Goal: Obtain resource: Download file/media

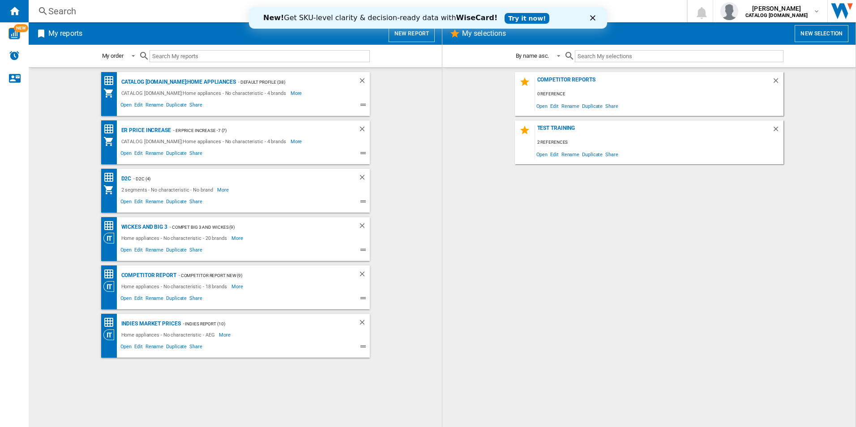
click at [592, 21] on div "New! Get SKU-level clarity & decision-ready data with WiseCard! Try it now!" at bounding box center [428, 18] width 358 height 14
click at [592, 15] on icon "Close" at bounding box center [592, 17] width 5 height 5
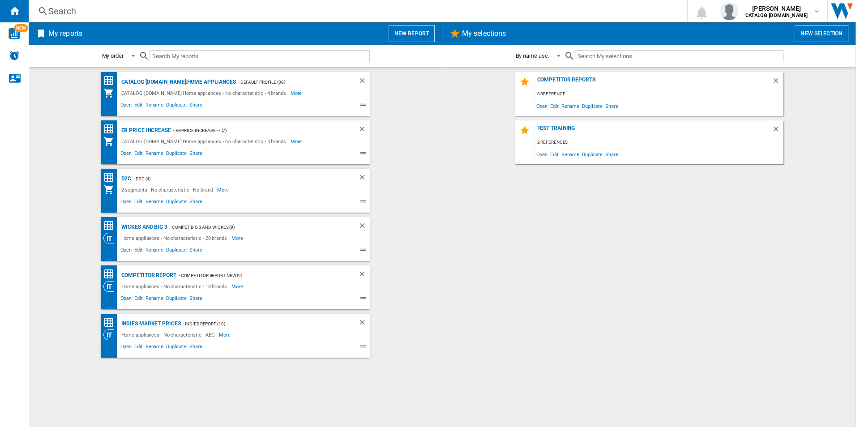
click at [160, 320] on div "Indies Market Prices" at bounding box center [150, 323] width 62 height 11
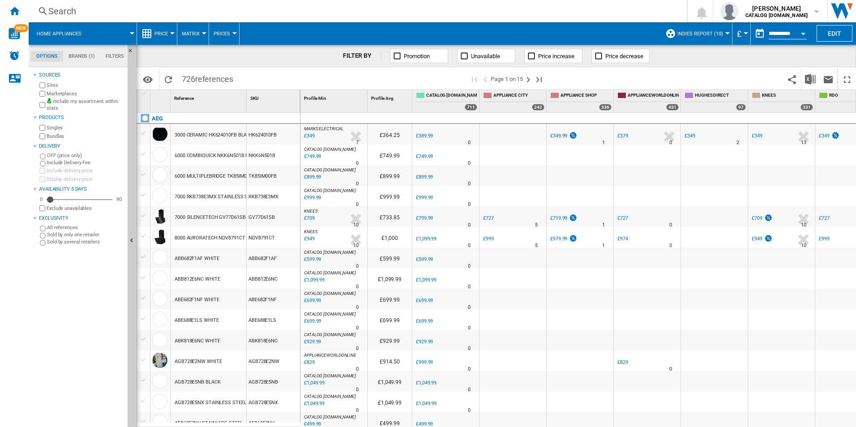
click at [802, 33] on div "Open calendar" at bounding box center [802, 34] width 4 height 2
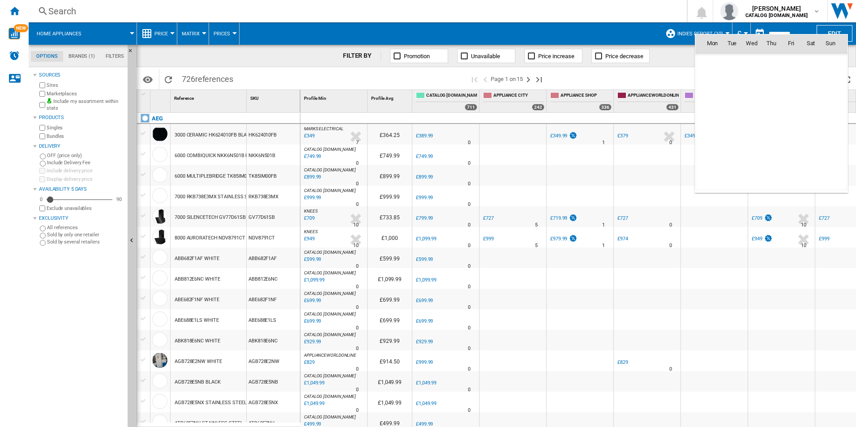
scroll to position [4269, 0]
click at [752, 99] on span "10" at bounding box center [751, 102] width 18 height 18
type input "**********"
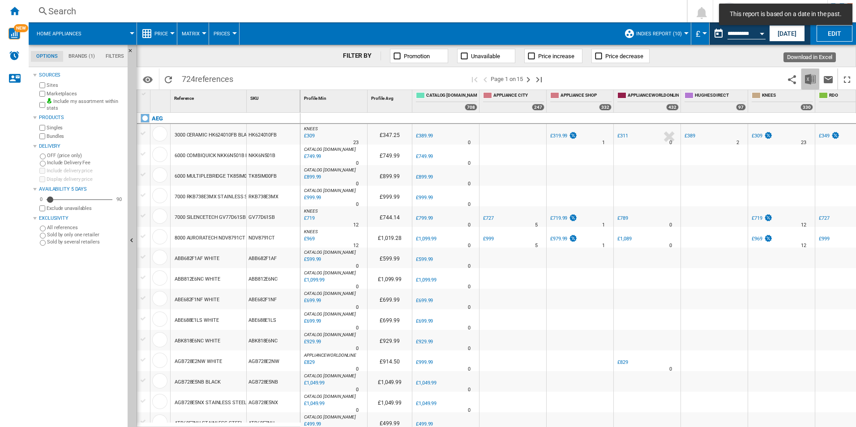
click at [809, 77] on img "Download in Excel" at bounding box center [810, 79] width 11 height 11
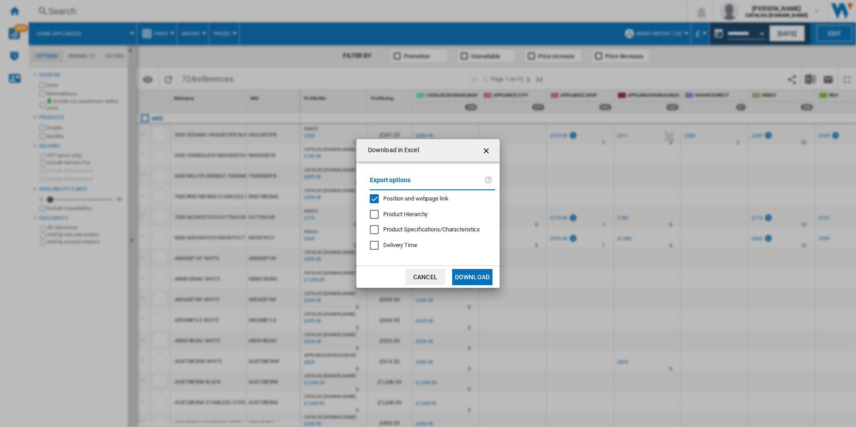
click at [417, 204] on div "Export options Position and webpage link Product Hierarchy Product Specificatio…" at bounding box center [432, 213] width 134 height 86
click at [420, 197] on span "Position and webpage link" at bounding box center [415, 198] width 65 height 7
click at [468, 271] on button "Download" at bounding box center [472, 277] width 40 height 16
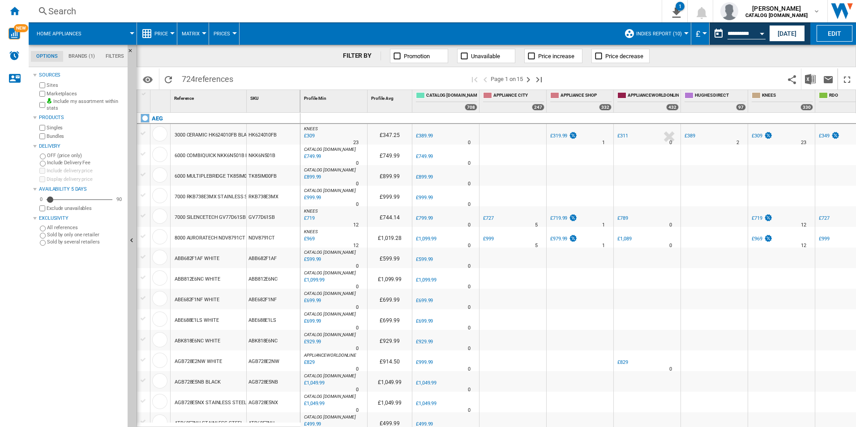
click at [821, 49] on div "FILTER BY Promotion Unavailable Price increase Price decrease" at bounding box center [495, 56] width 719 height 22
click at [760, 32] on button "Open calendar" at bounding box center [762, 32] width 16 height 16
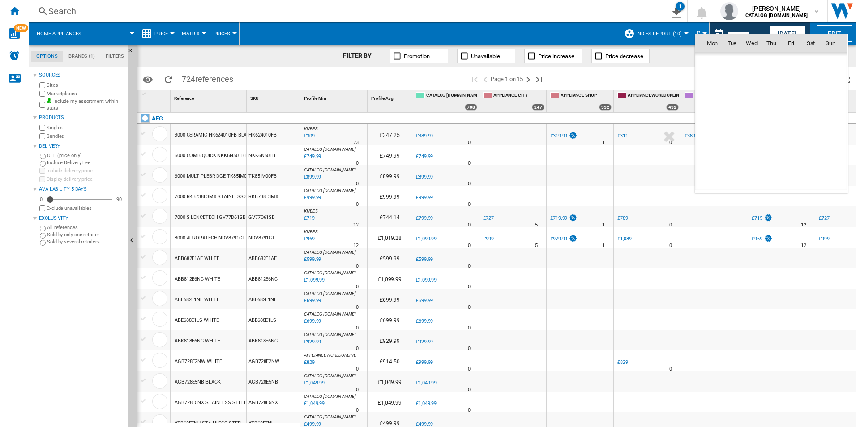
scroll to position [4269, 0]
click at [775, 105] on span "11" at bounding box center [771, 102] width 18 height 18
type input "**********"
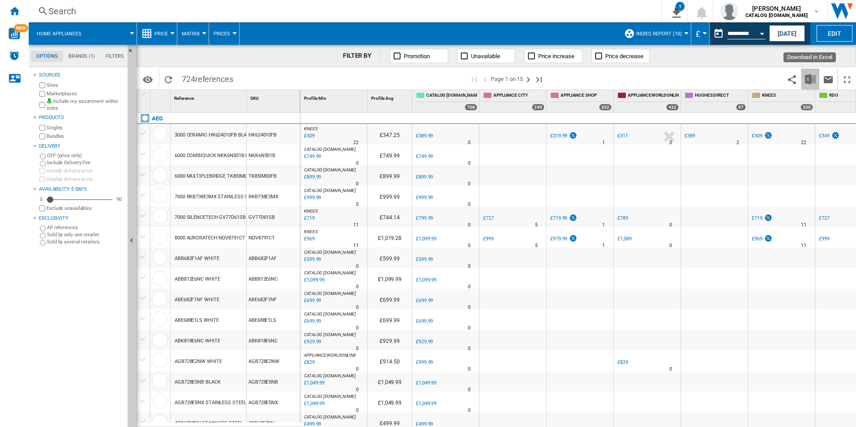
click at [805, 77] on img "Download in Excel" at bounding box center [810, 79] width 11 height 11
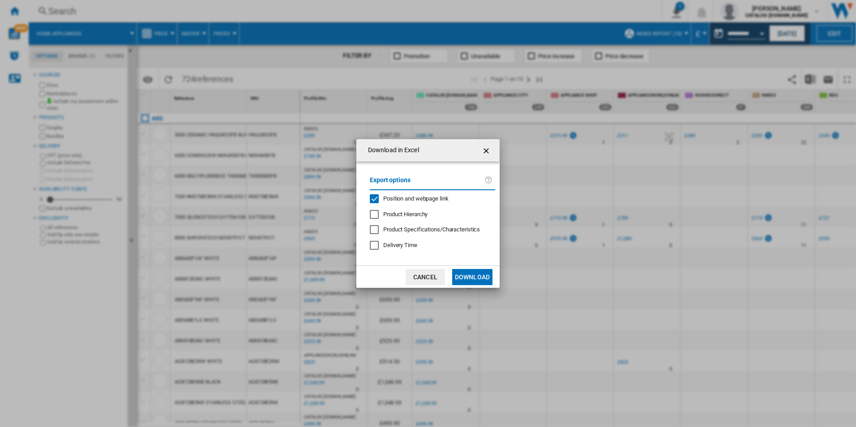
click at [420, 197] on span "Position and webpage link" at bounding box center [415, 198] width 65 height 7
click at [473, 274] on button "Download" at bounding box center [472, 277] width 40 height 16
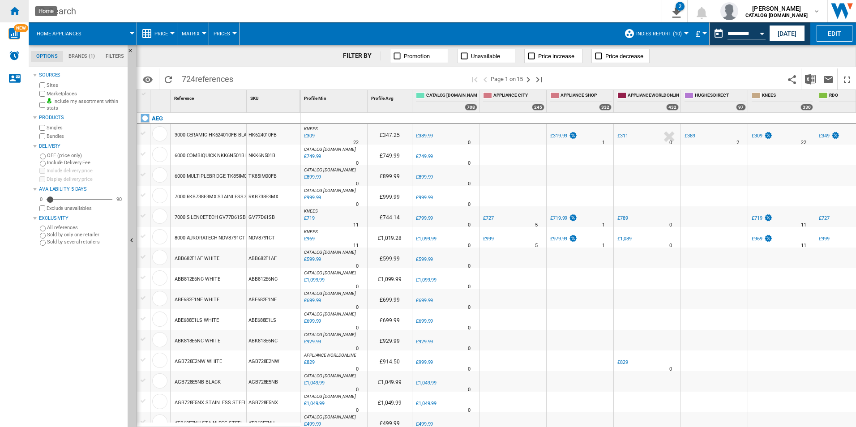
click at [19, 9] on ng-md-icon "Home" at bounding box center [14, 10] width 11 height 11
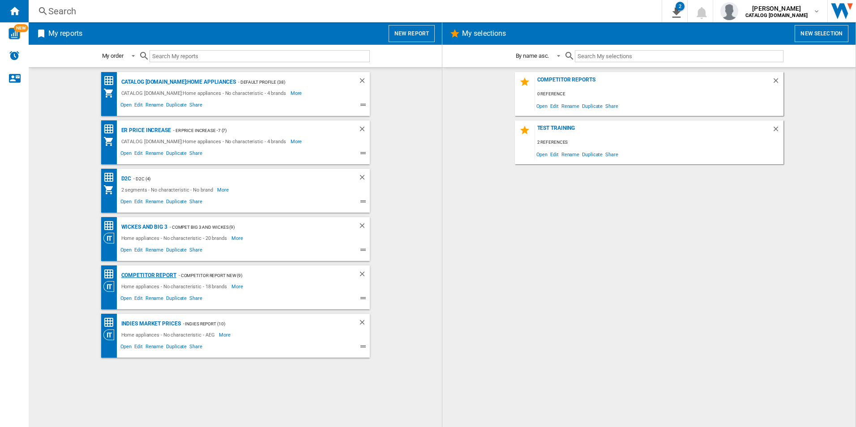
click at [156, 275] on div "Competitor report" at bounding box center [147, 275] width 57 height 11
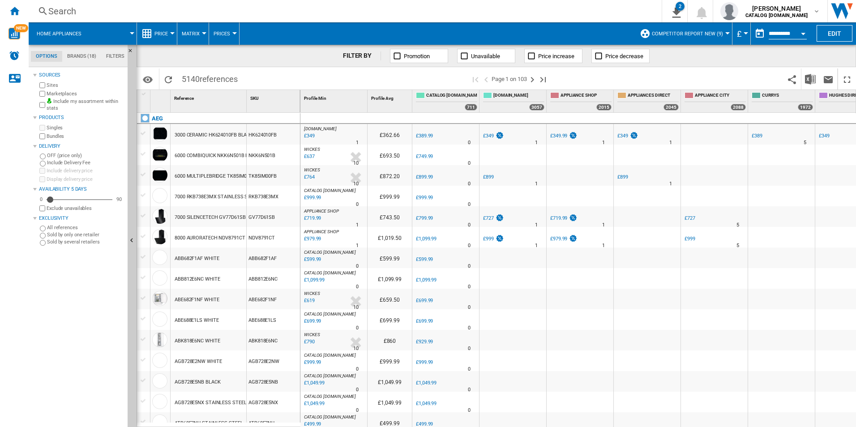
click at [801, 30] on button "Open calendar" at bounding box center [803, 32] width 16 height 16
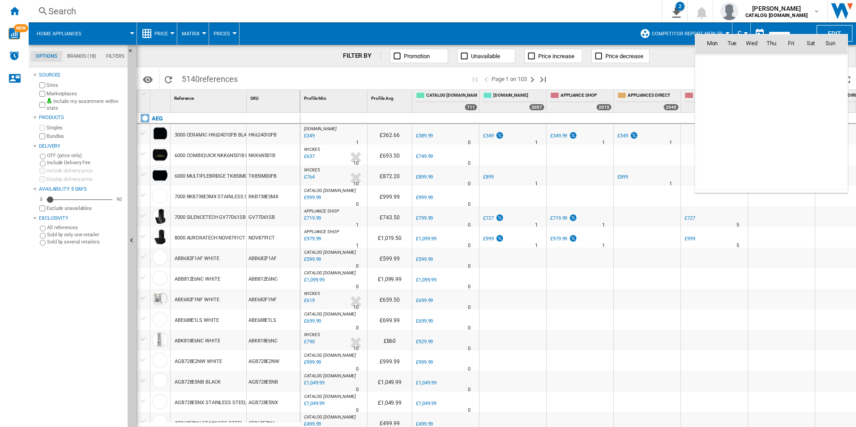
scroll to position [4269, 0]
